Goal: Unclear

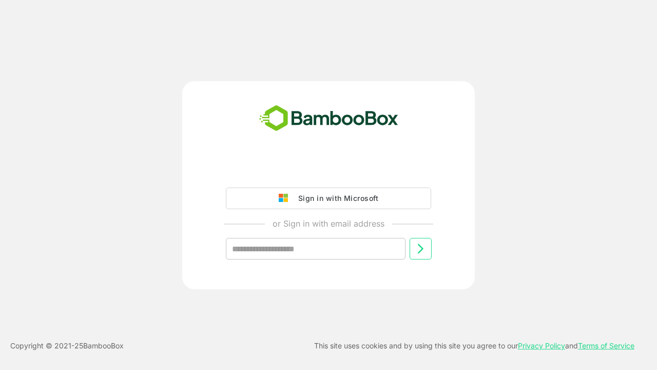
type input "**********"
click at [421, 249] on icon at bounding box center [420, 248] width 12 height 12
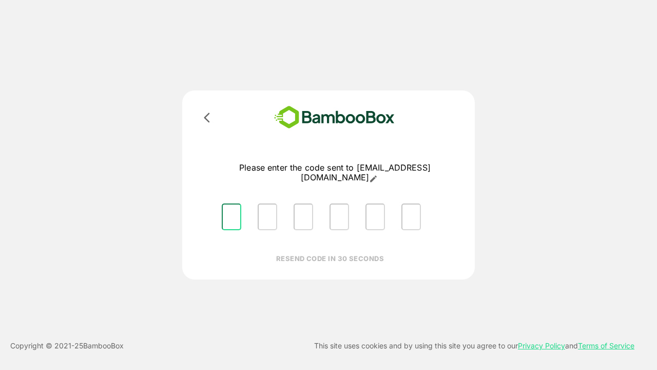
type input "*"
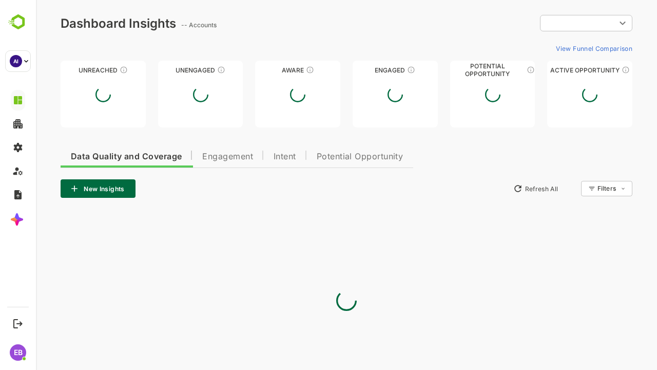
type input "**********"
